Goal: Navigation & Orientation: Find specific page/section

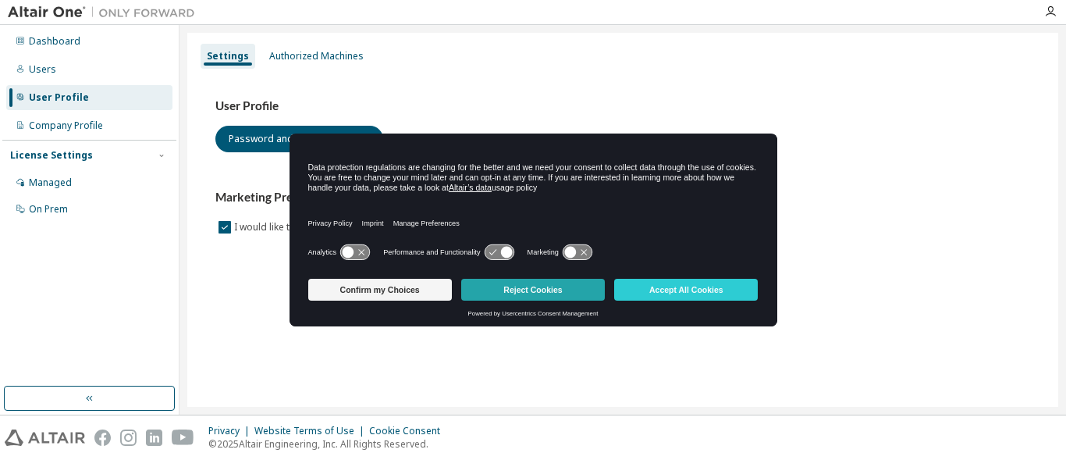
click at [515, 284] on button "Reject Cookies" at bounding box center [533, 290] width 144 height 22
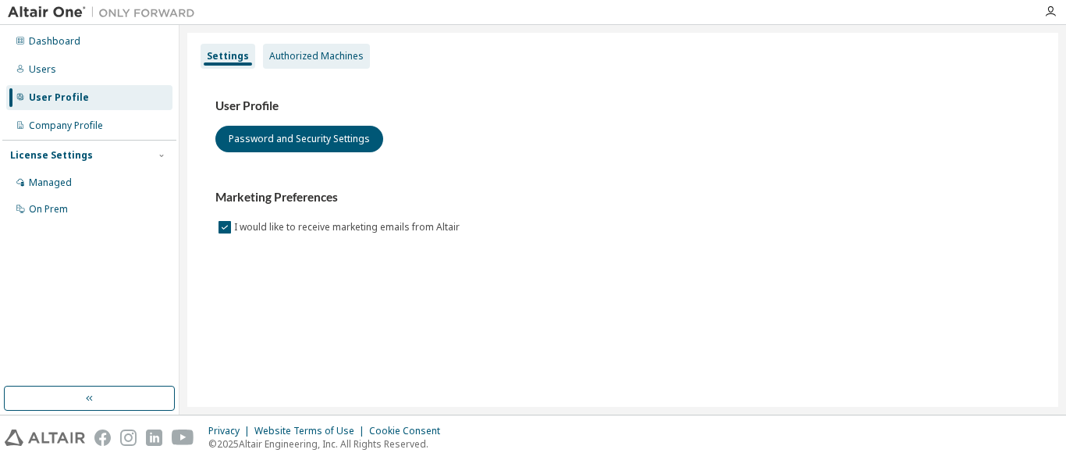
click at [328, 52] on div "Authorized Machines" at bounding box center [316, 56] width 94 height 12
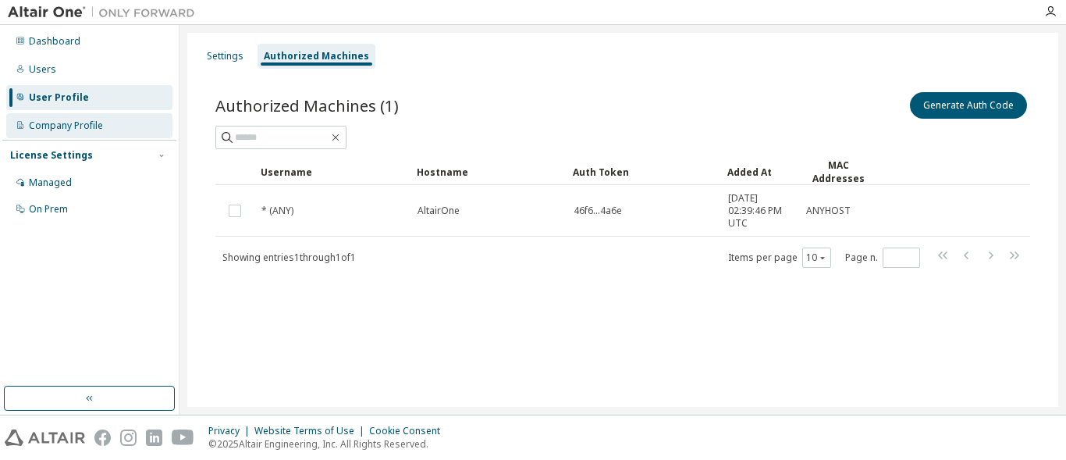
click at [78, 129] on div "Company Profile" at bounding box center [66, 125] width 74 height 12
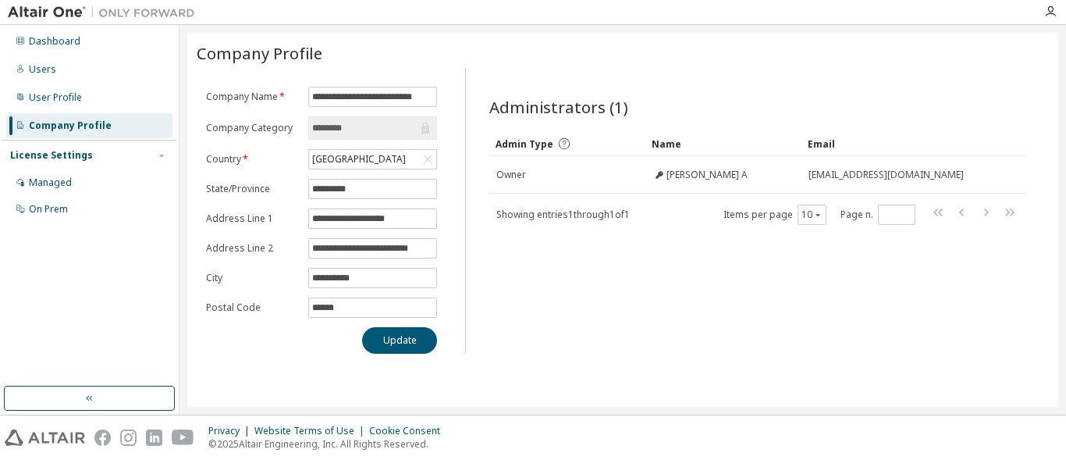
click at [164, 158] on icon "button" at bounding box center [161, 155] width 9 height 9
click at [817, 219] on icon "button" at bounding box center [817, 214] width 9 height 9
click at [733, 315] on div "Administrators (1) Clear Load Save Save As Field Operator Value Select filter S…" at bounding box center [758, 215] width 574 height 276
click at [377, 129] on input "********" at bounding box center [365, 128] width 106 height 16
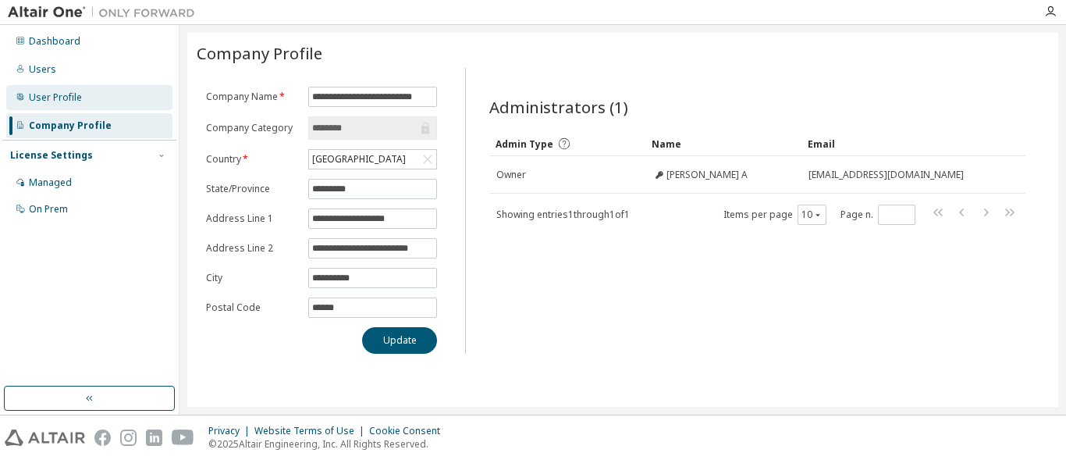
click at [100, 101] on div "User Profile" at bounding box center [89, 97] width 166 height 25
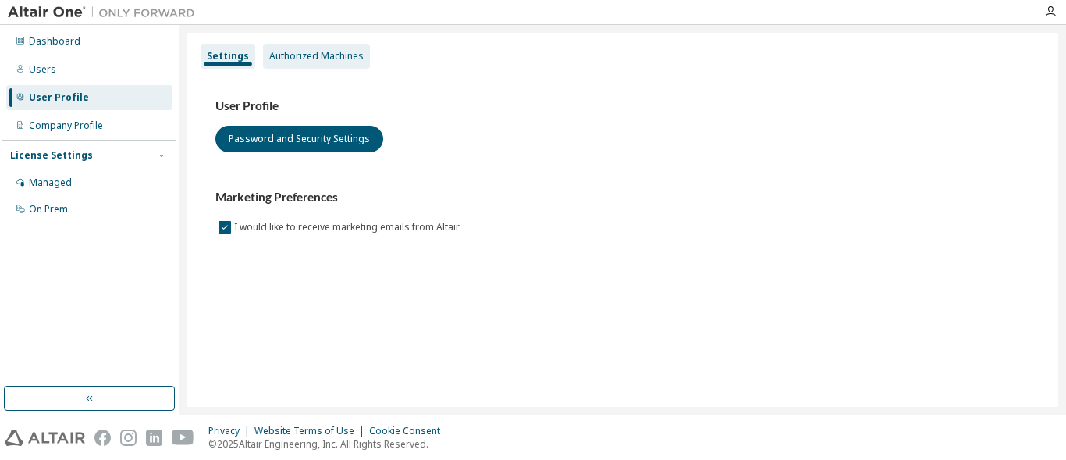
click at [283, 55] on div "Authorized Machines" at bounding box center [316, 56] width 94 height 12
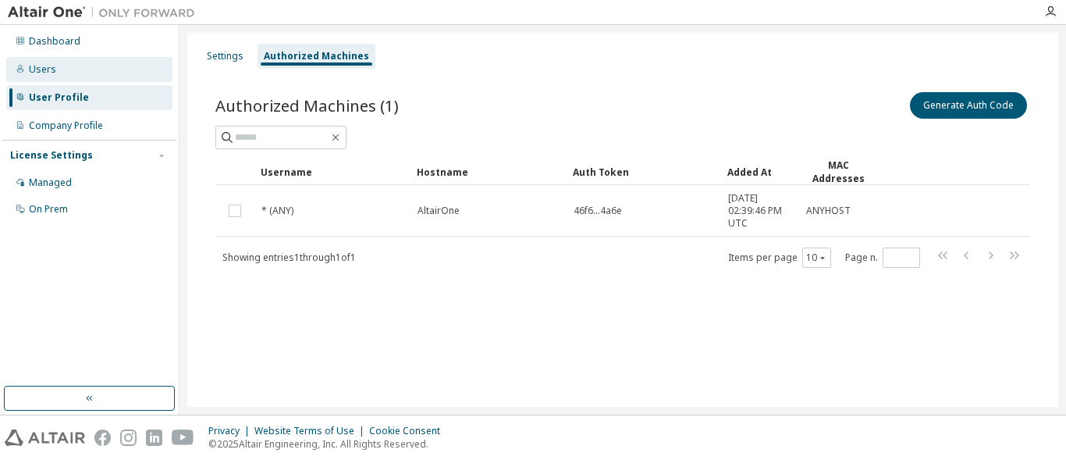
click at [119, 69] on div "Users" at bounding box center [89, 69] width 166 height 25
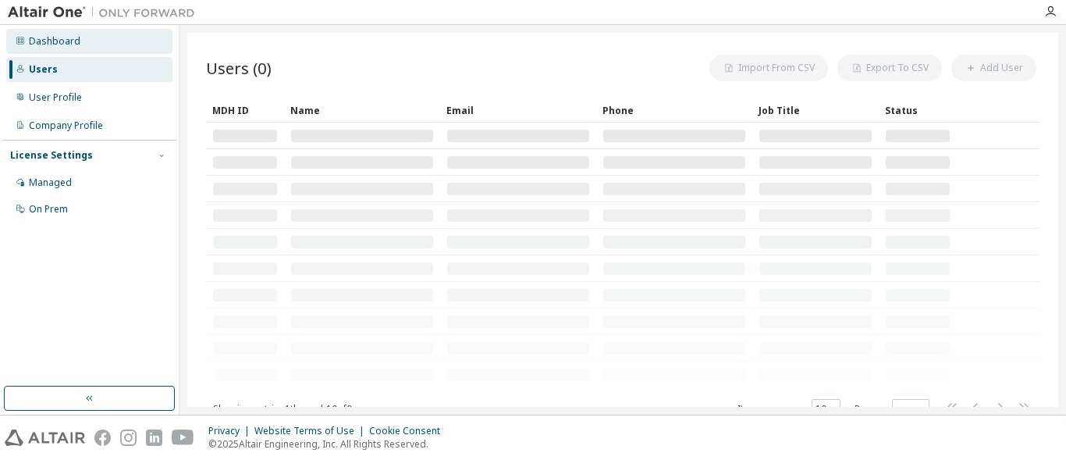
click at [117, 52] on div "Dashboard" at bounding box center [89, 41] width 166 height 25
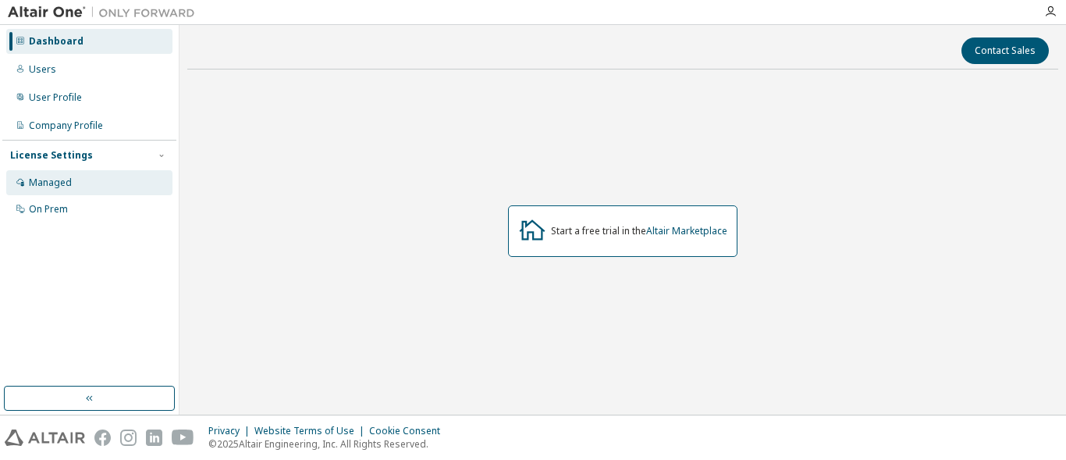
click at [104, 192] on div "Managed" at bounding box center [89, 182] width 166 height 25
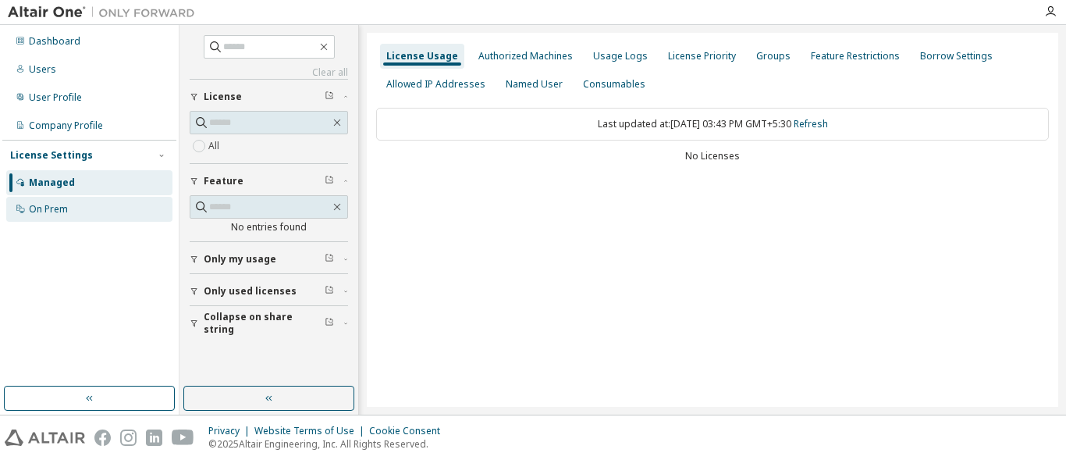
click at [58, 211] on div "On Prem" at bounding box center [48, 209] width 39 height 12
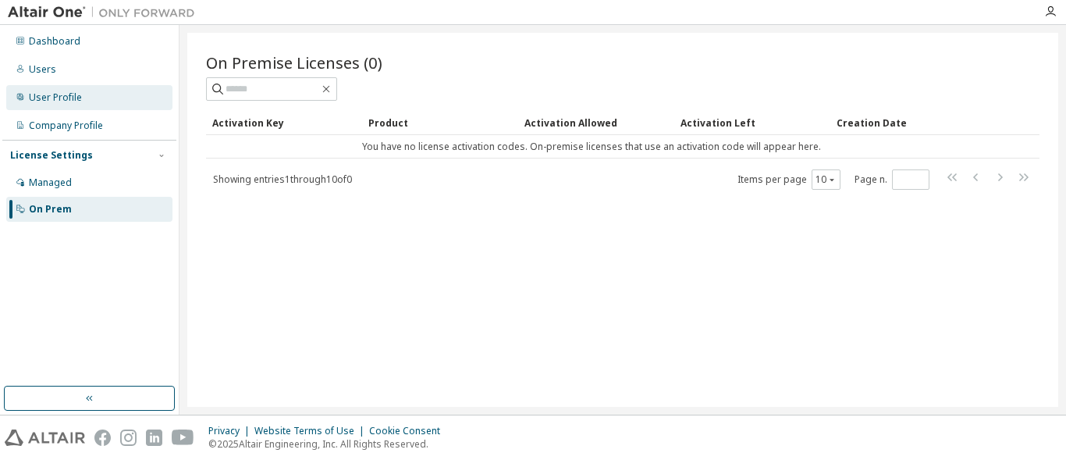
click at [82, 96] on div "User Profile" at bounding box center [89, 97] width 166 height 25
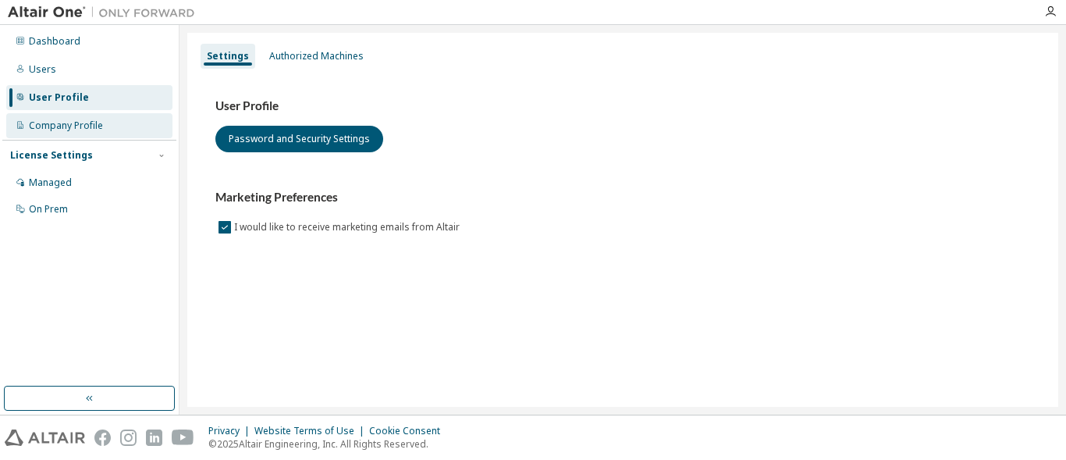
click at [83, 123] on div "Company Profile" at bounding box center [66, 125] width 74 height 12
